Goal: Find specific page/section: Find specific page/section

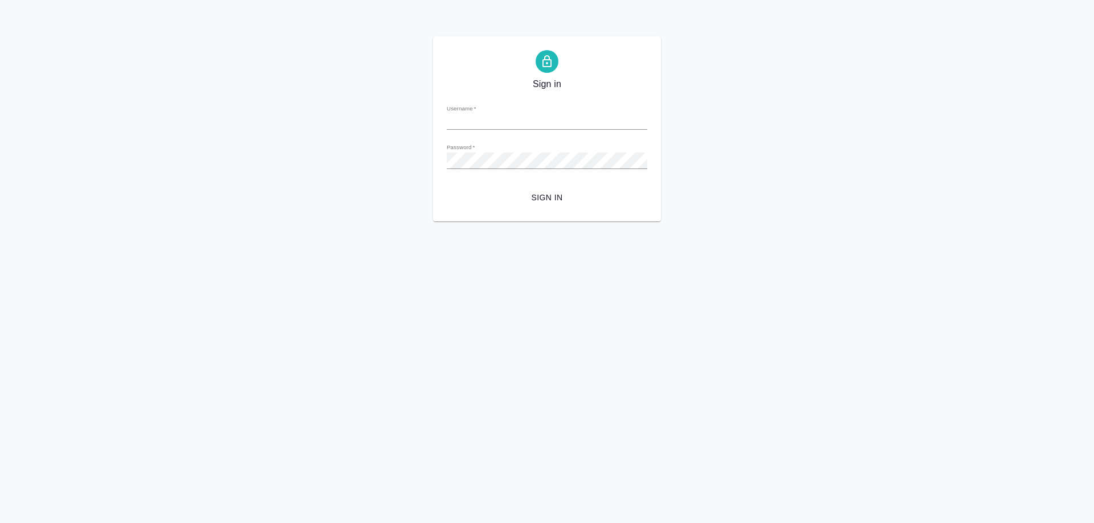
type input "e.solovyova@awatera.com"
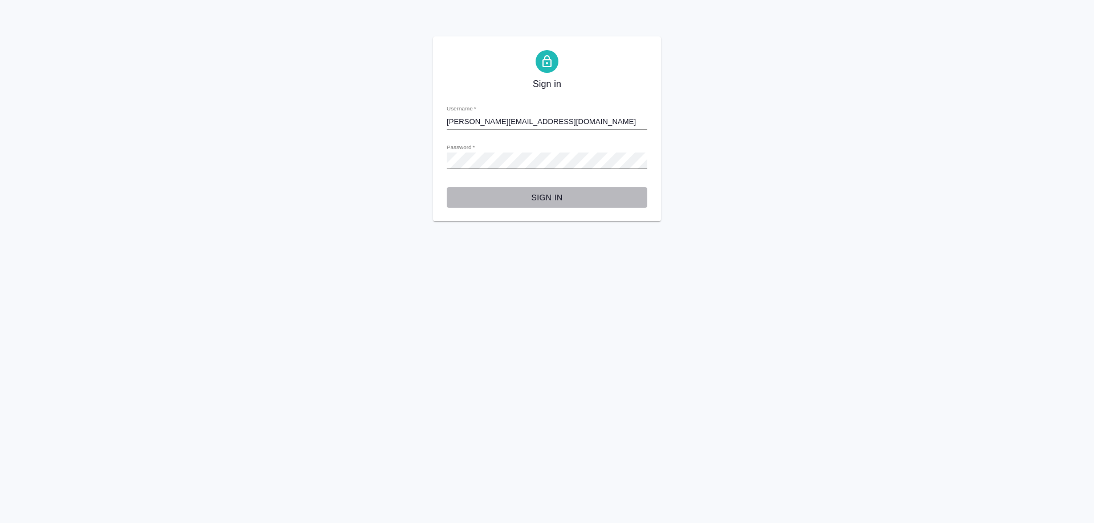
click at [537, 195] on span "Sign in" at bounding box center [547, 198] width 182 height 14
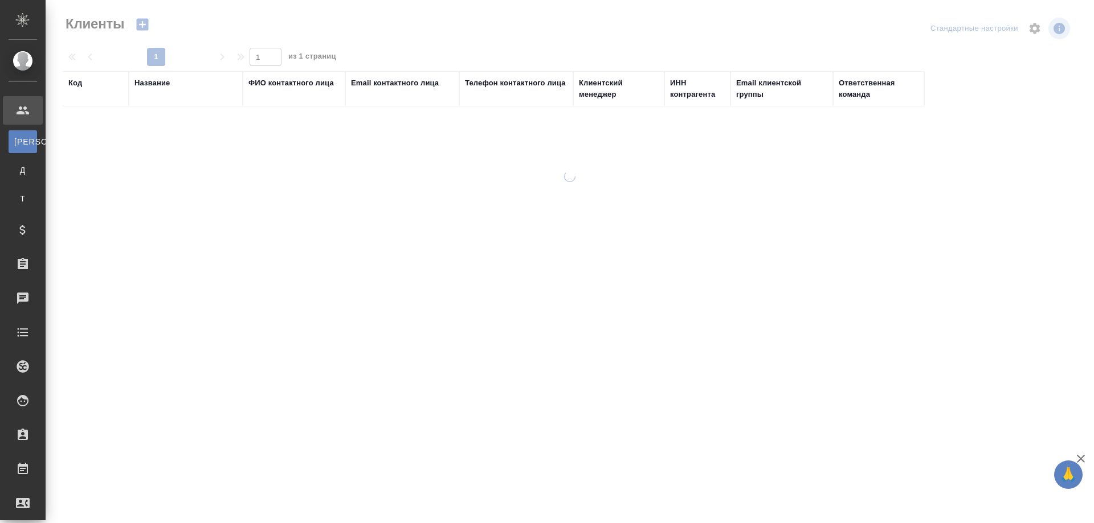
select select "RU"
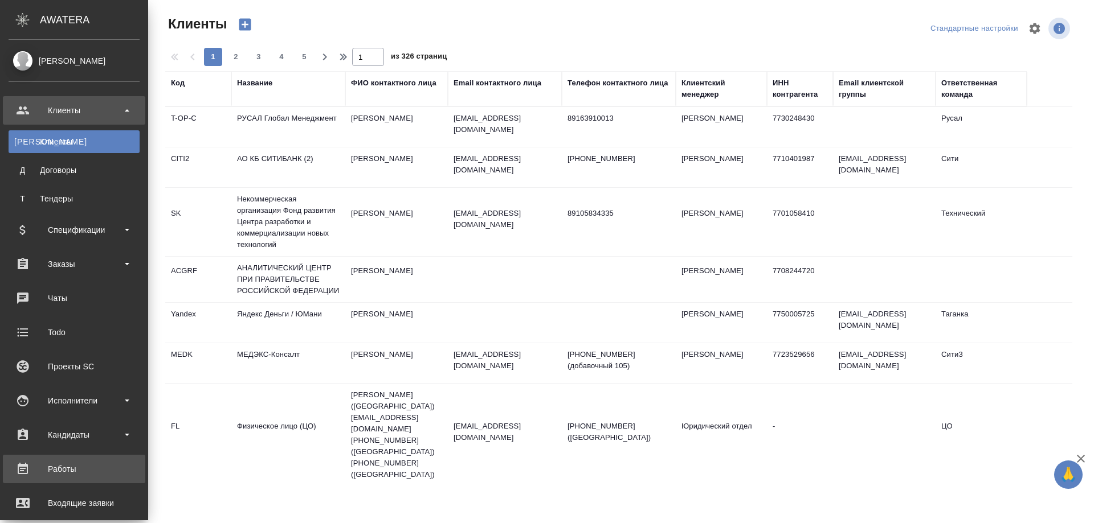
click at [56, 468] on div "Работы" at bounding box center [74, 469] width 131 height 17
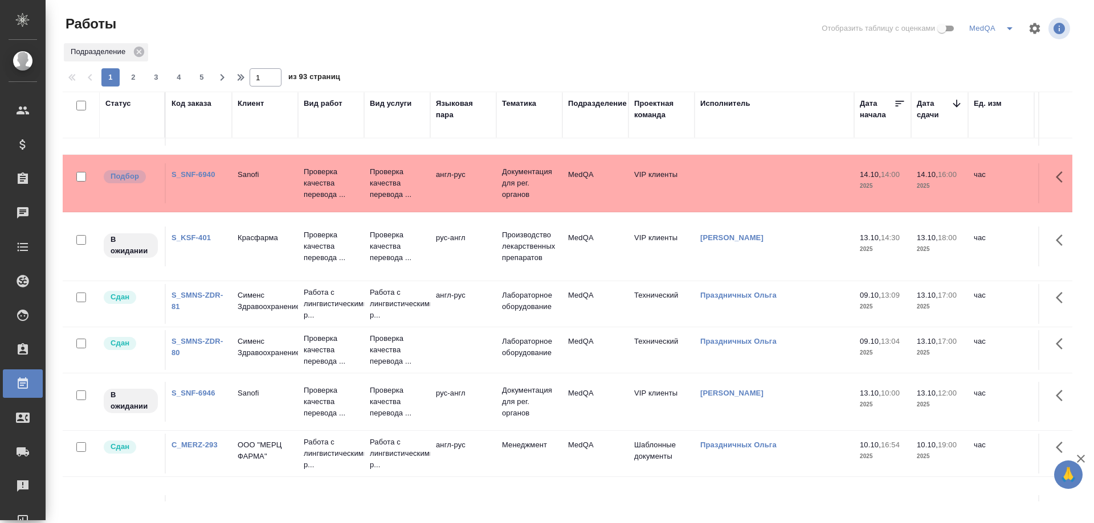
scroll to position [114, 0]
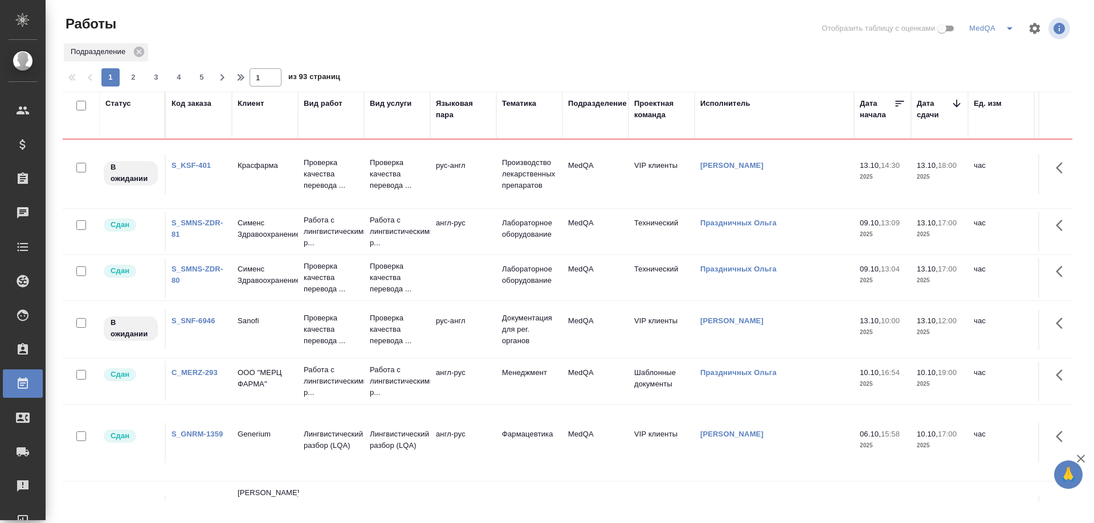
click at [182, 317] on link "S_SNF-6946" at bounding box center [193, 321] width 44 height 9
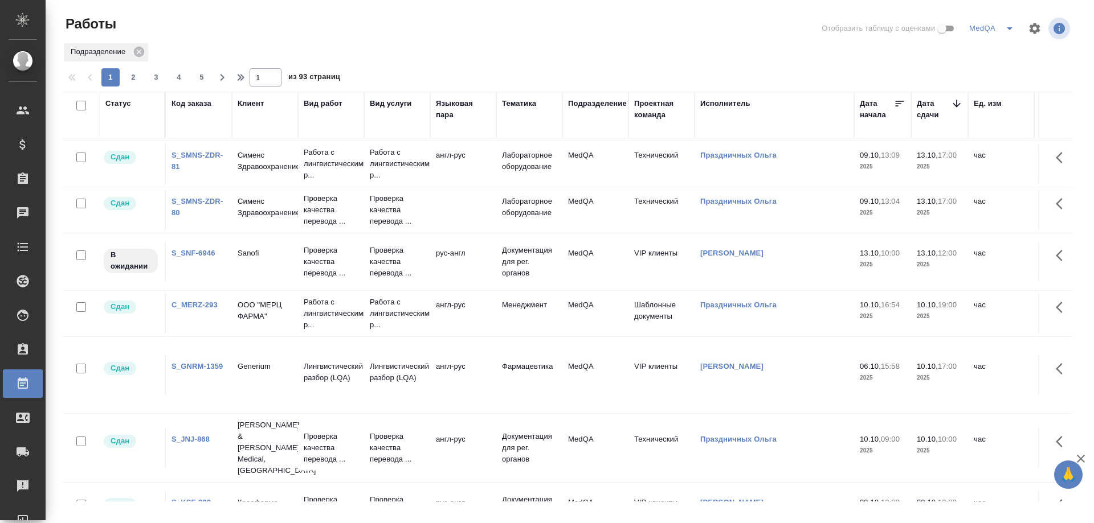
scroll to position [0, 0]
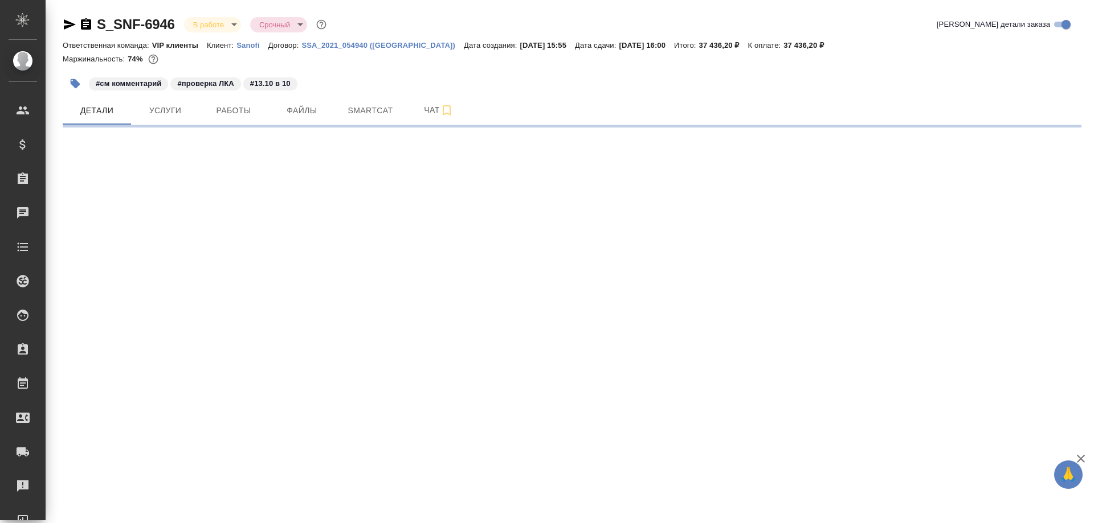
select select "RU"
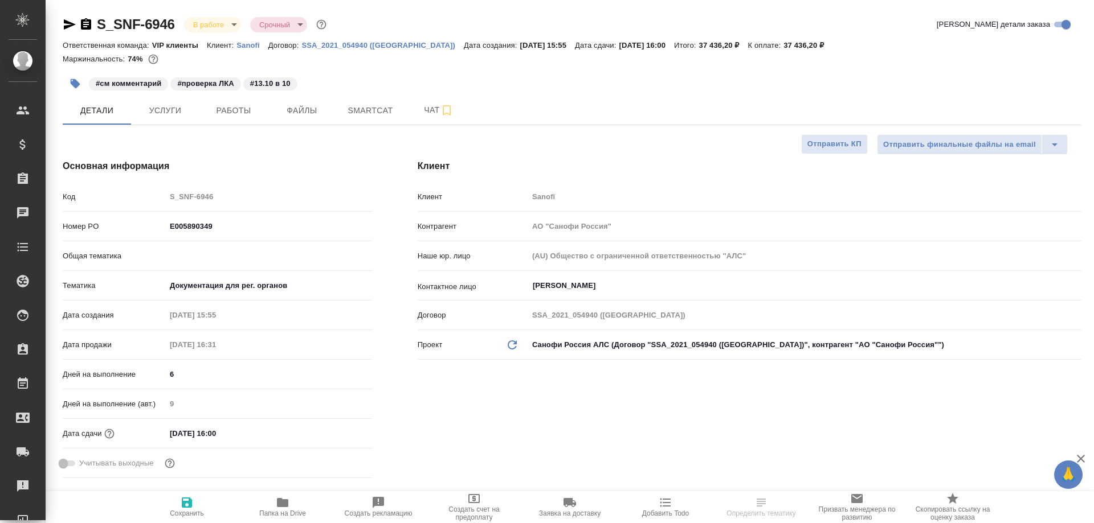
type textarea "x"
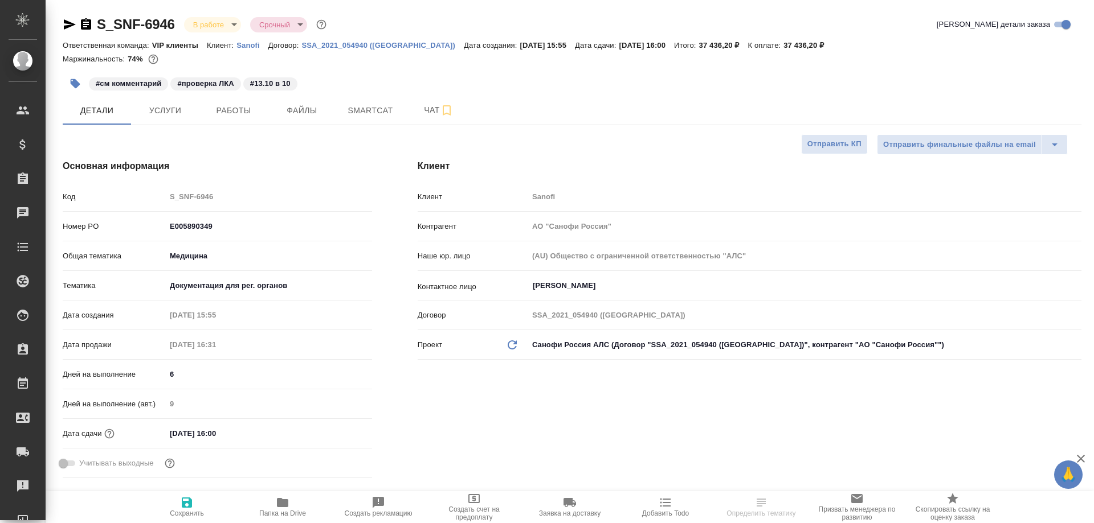
type textarea "x"
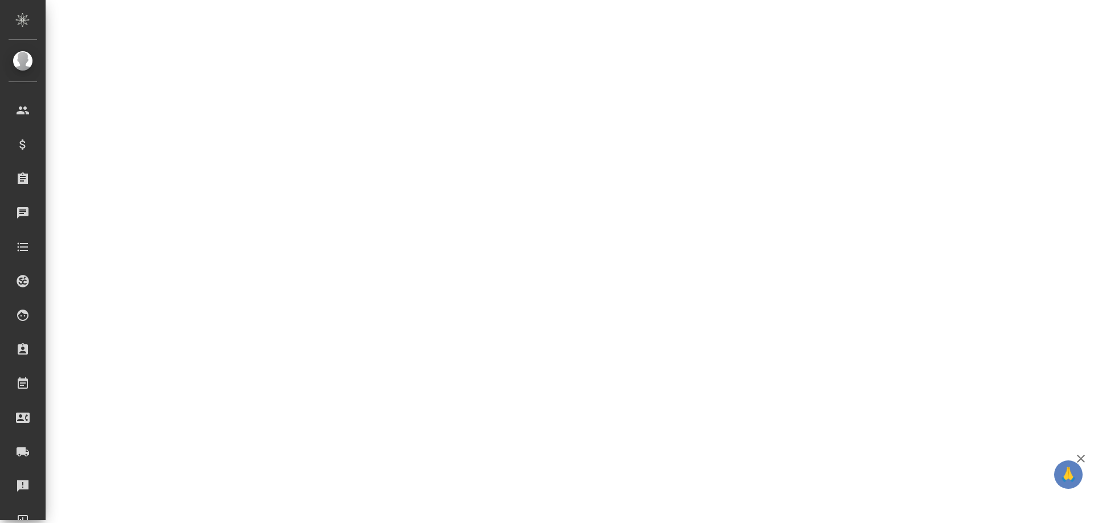
select select "RU"
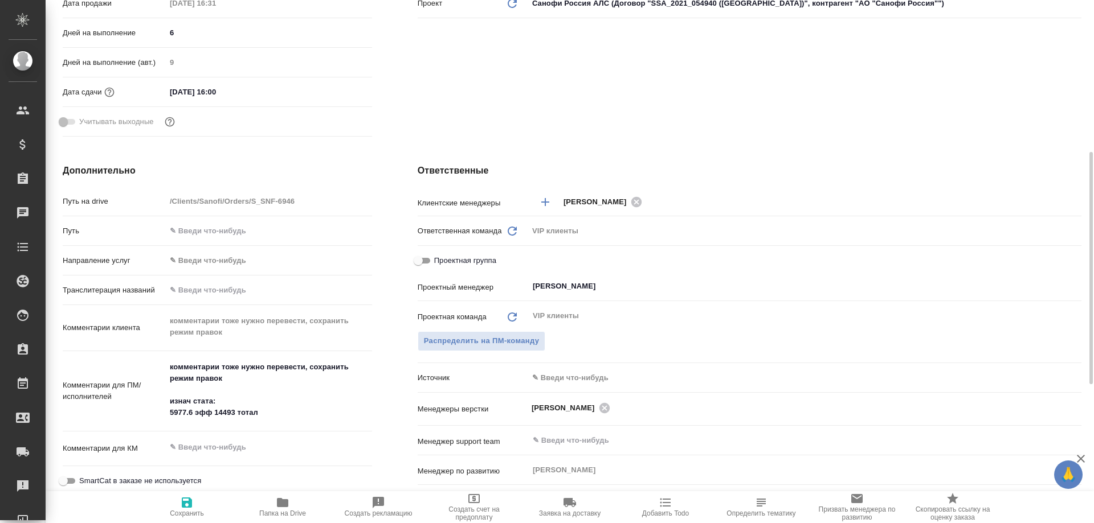
type textarea "x"
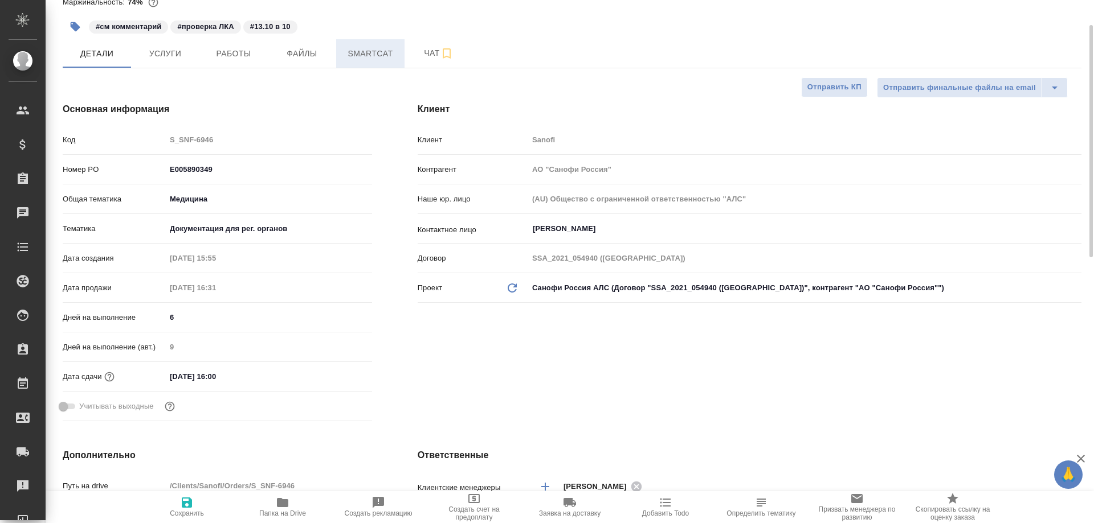
click at [362, 50] on span "Smartcat" at bounding box center [370, 54] width 55 height 14
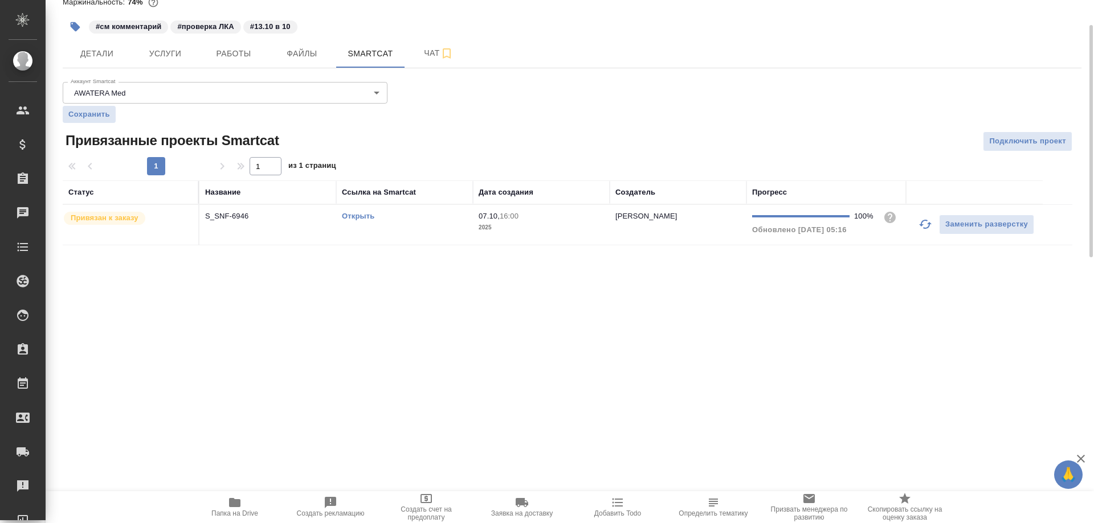
click at [357, 214] on link "Открыть" at bounding box center [358, 216] width 32 height 9
click at [362, 219] on link "Открыть" at bounding box center [358, 216] width 32 height 9
